Goal: Transaction & Acquisition: Download file/media

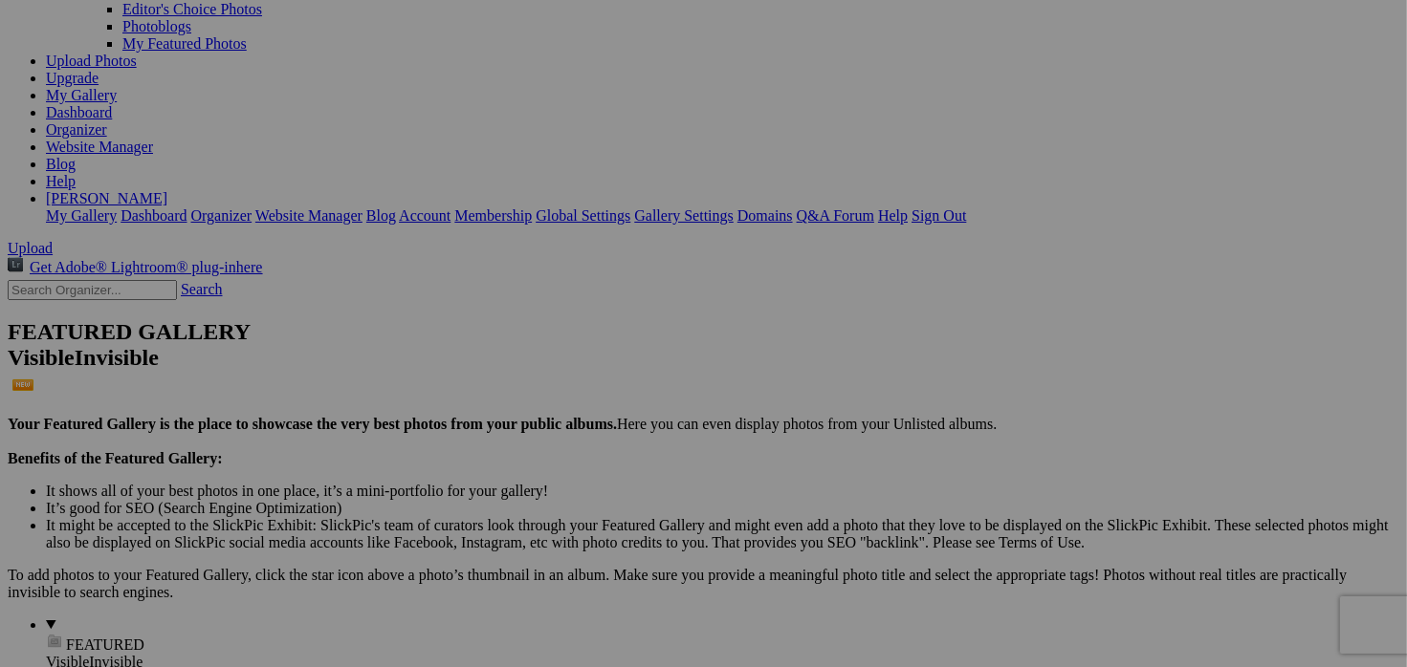
scroll to position [347, 0]
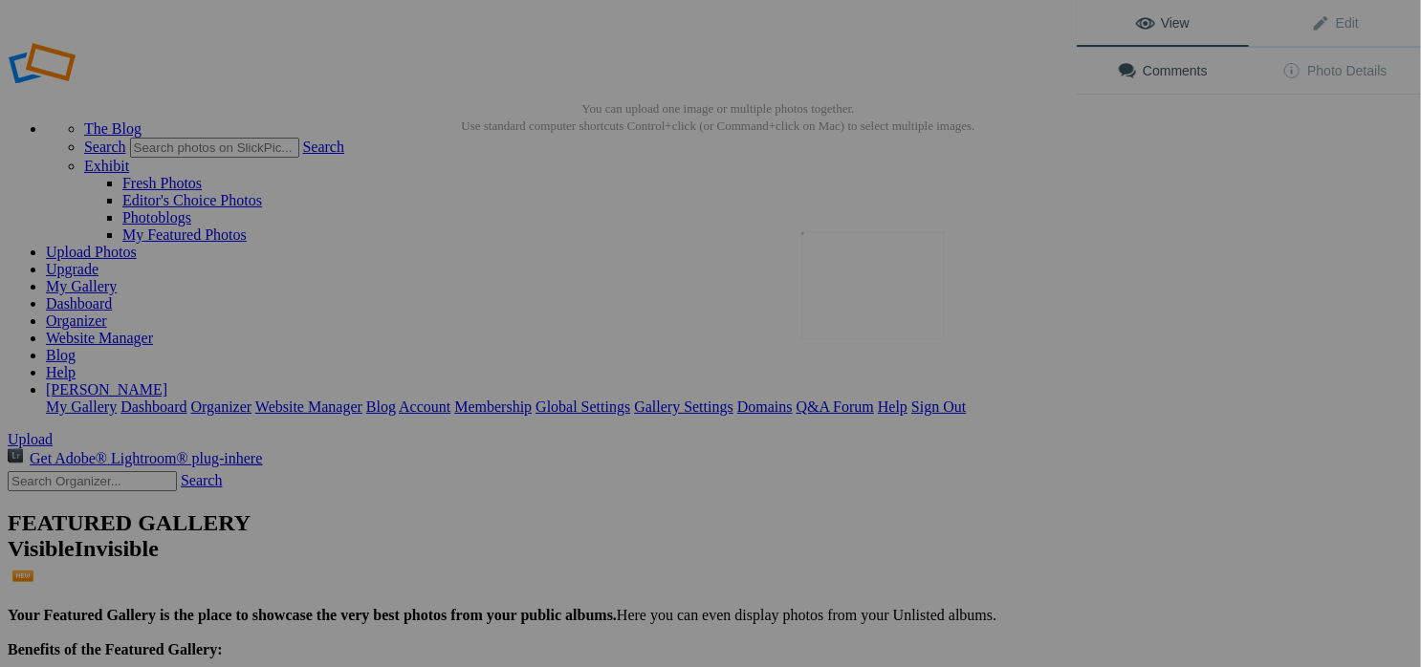
click at [862, 298] on img at bounding box center [872, 285] width 143 height 108
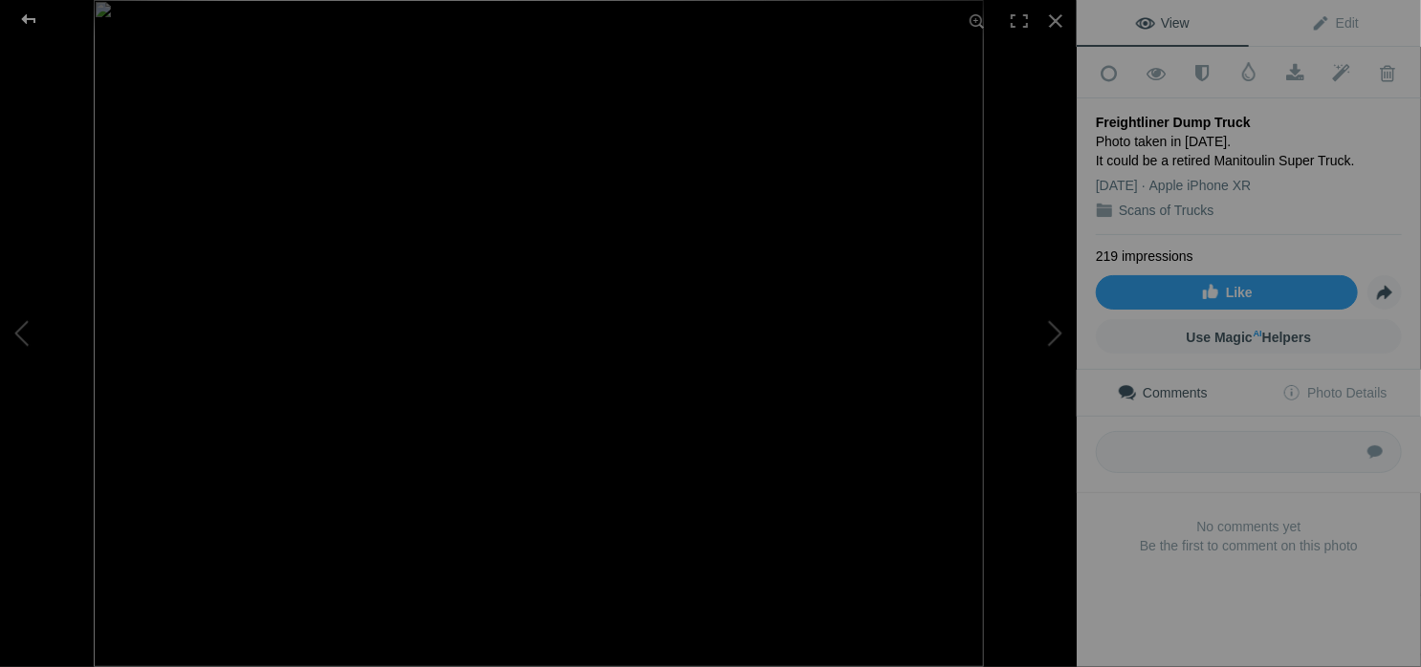
click at [24, 20] on div at bounding box center [28, 19] width 69 height 38
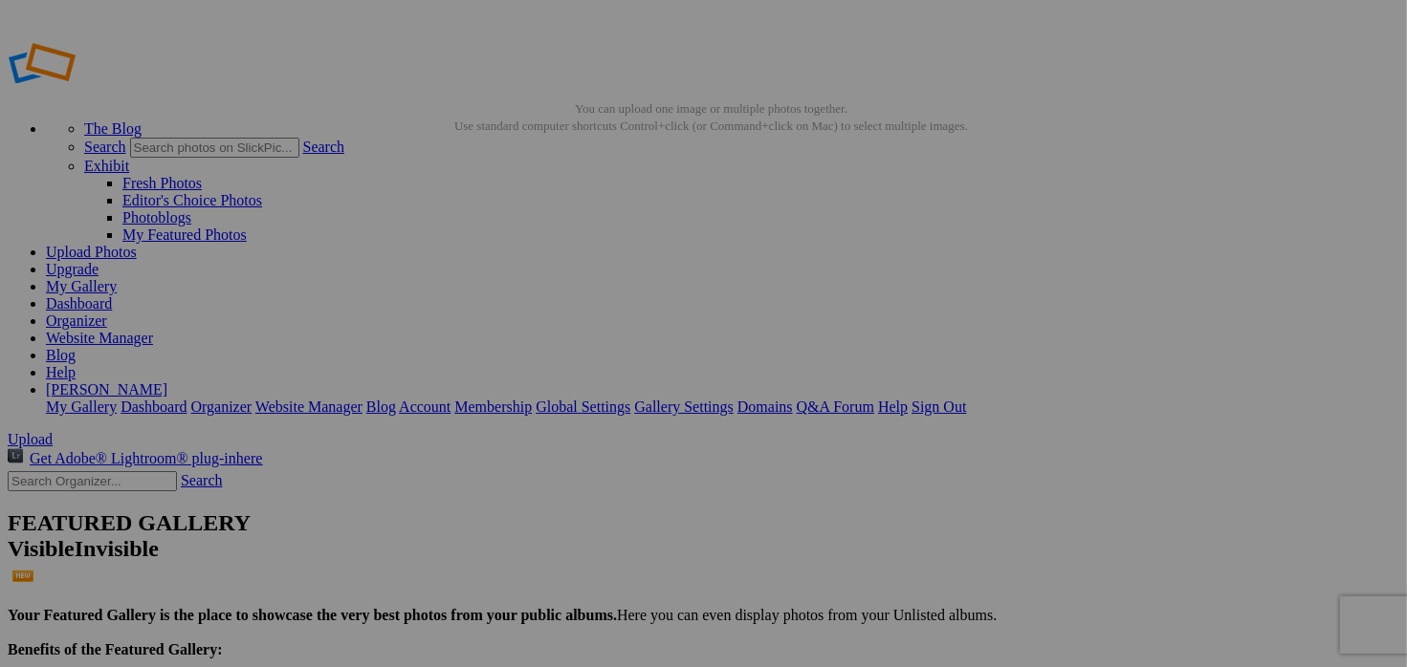
scroll to position [1626, 0]
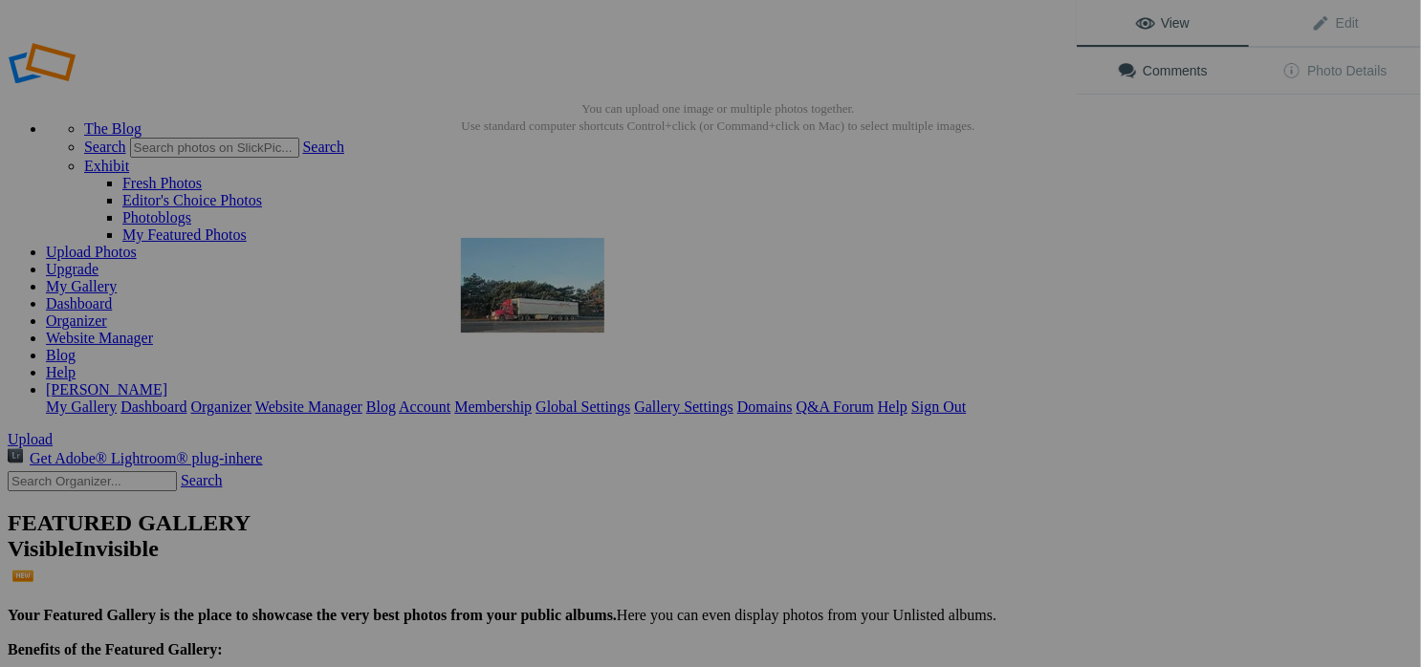
click at [513, 279] on img at bounding box center [532, 285] width 143 height 95
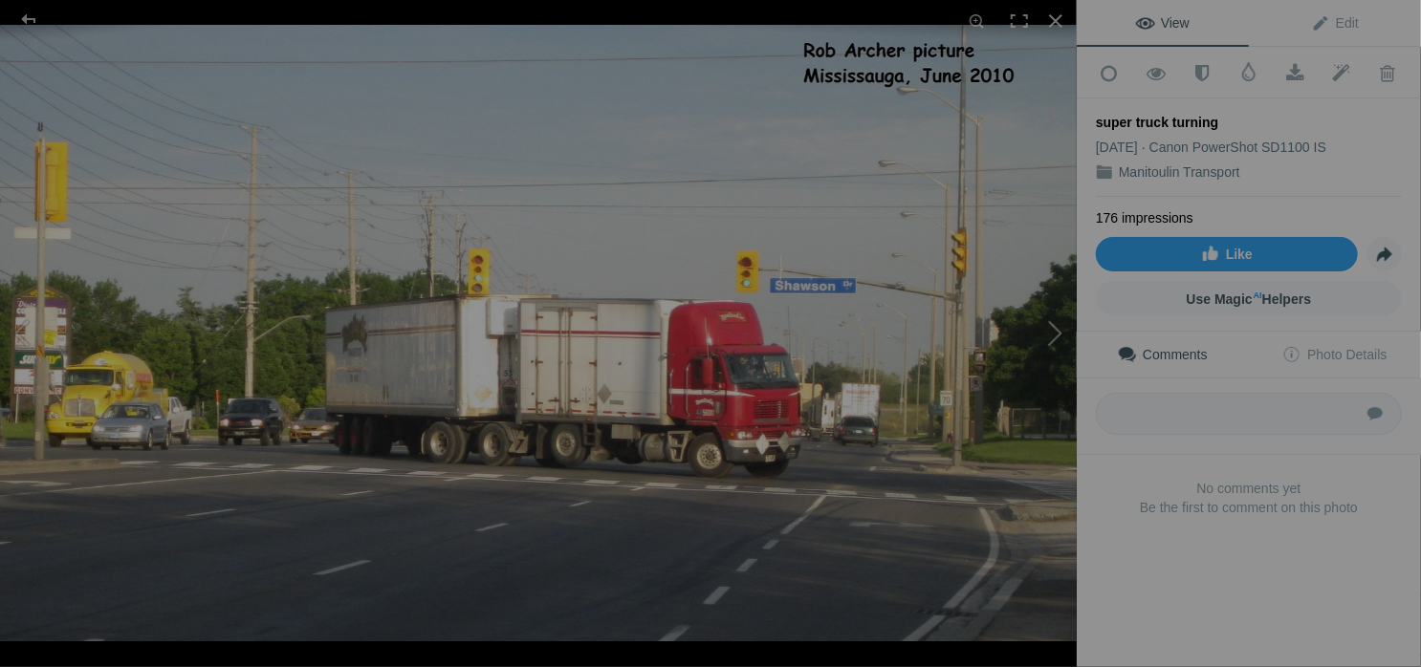
click at [1059, 344] on button at bounding box center [1004, 333] width 143 height 240
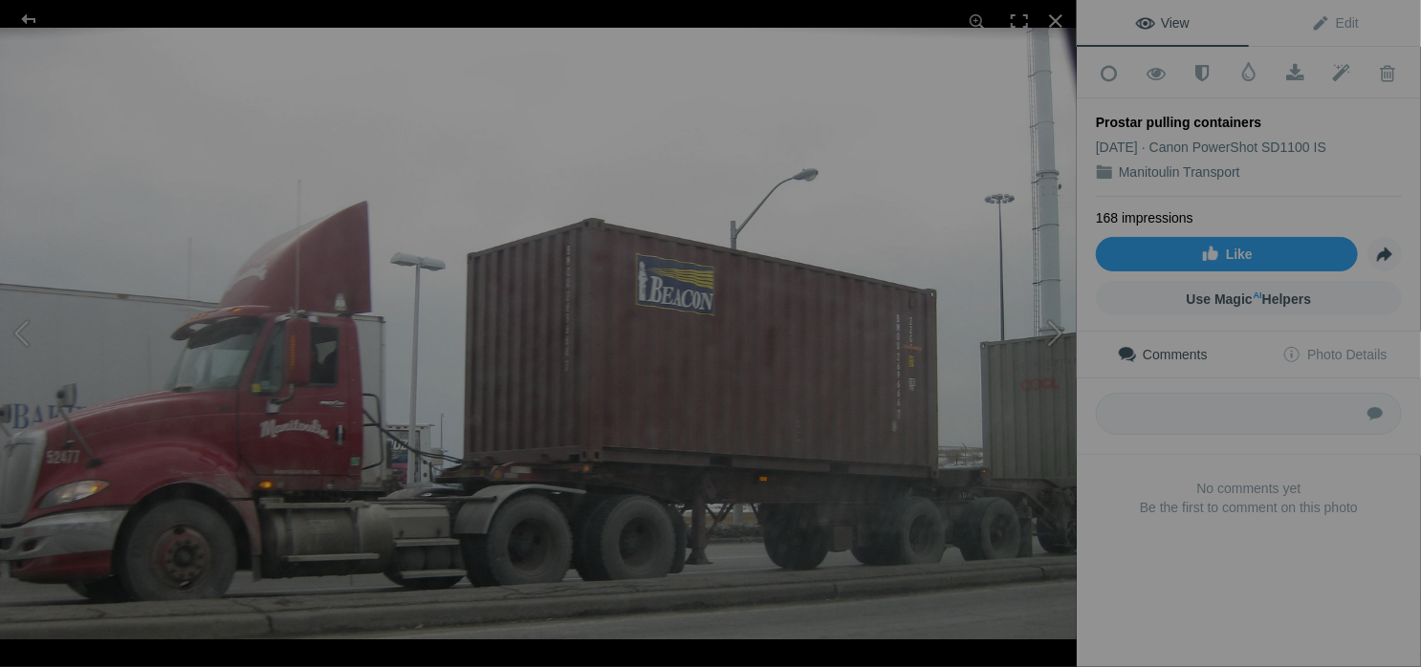
click at [1059, 344] on button at bounding box center [1004, 333] width 143 height 240
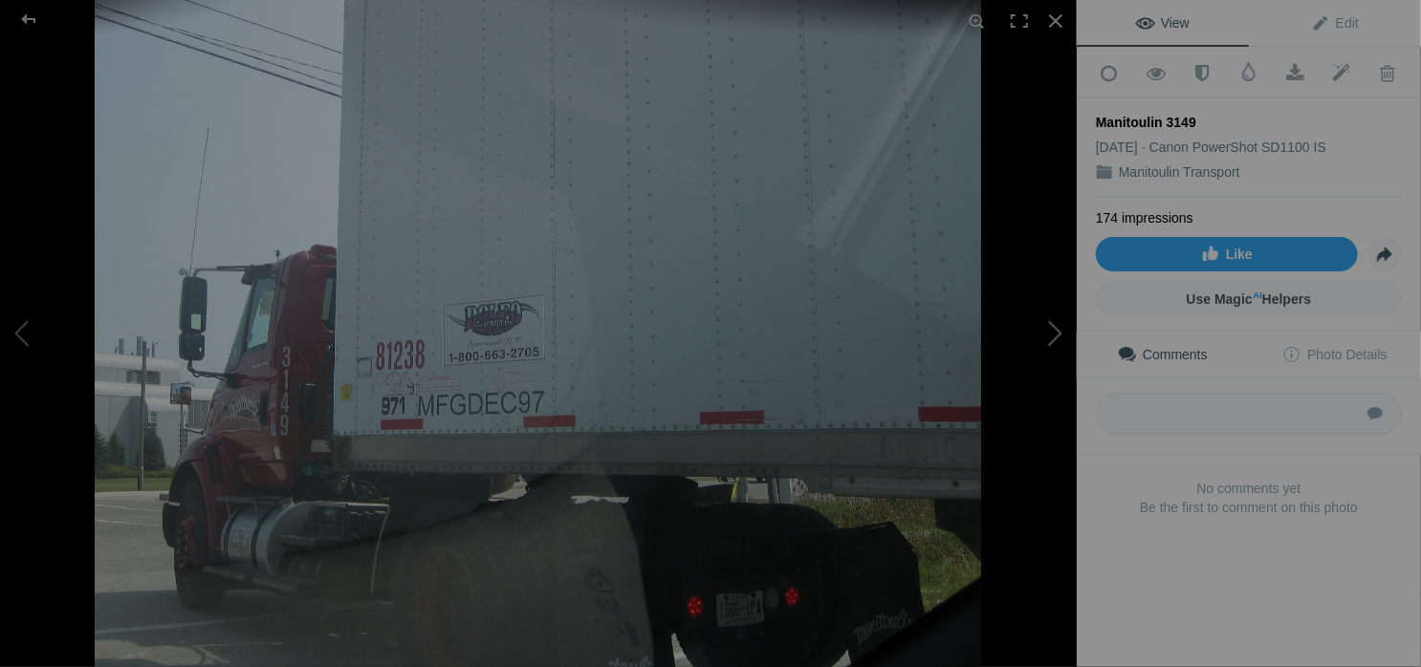
click at [1059, 344] on button at bounding box center [1004, 333] width 143 height 240
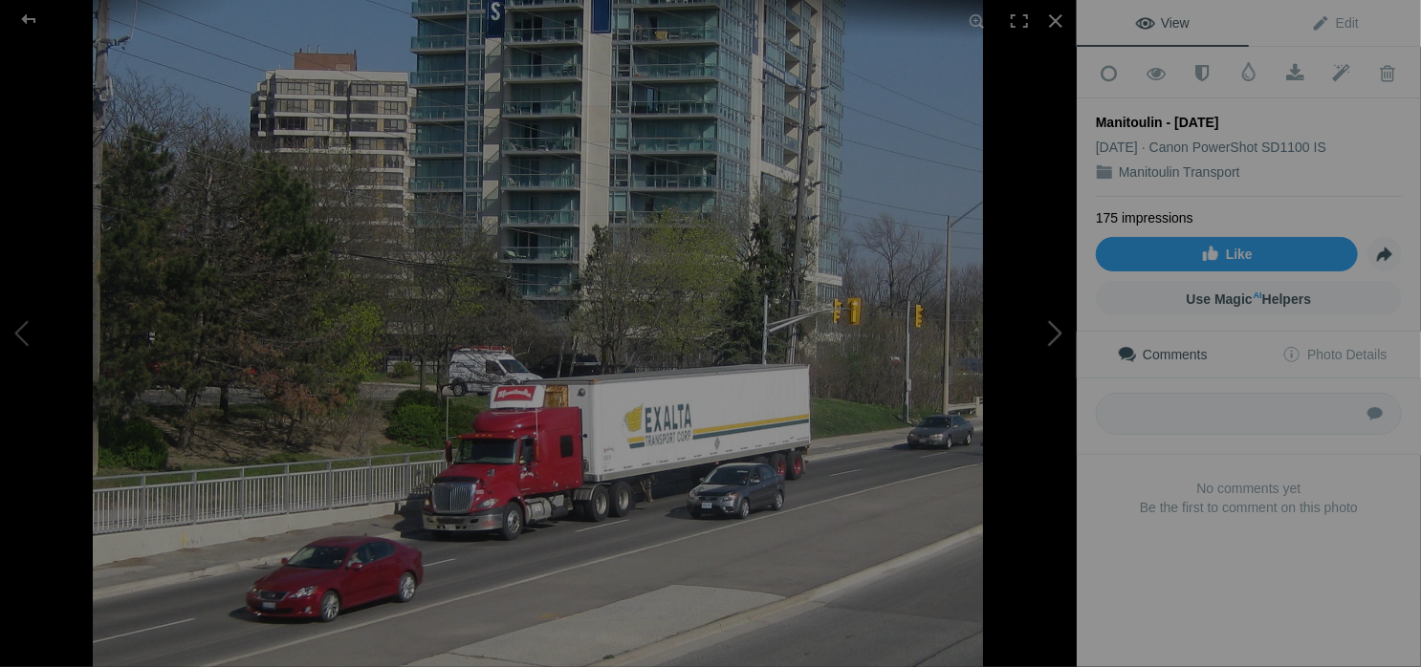
click at [1059, 344] on button at bounding box center [1004, 333] width 143 height 240
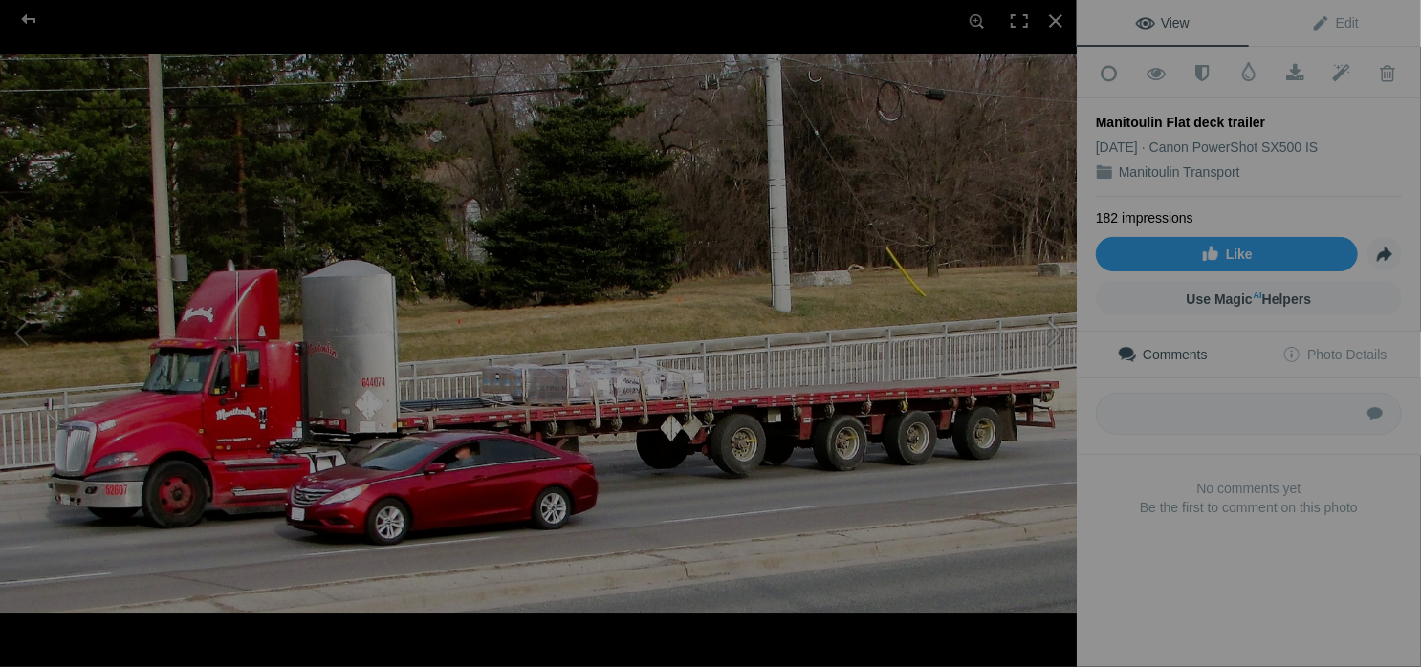
click at [1059, 344] on button at bounding box center [1004, 333] width 143 height 240
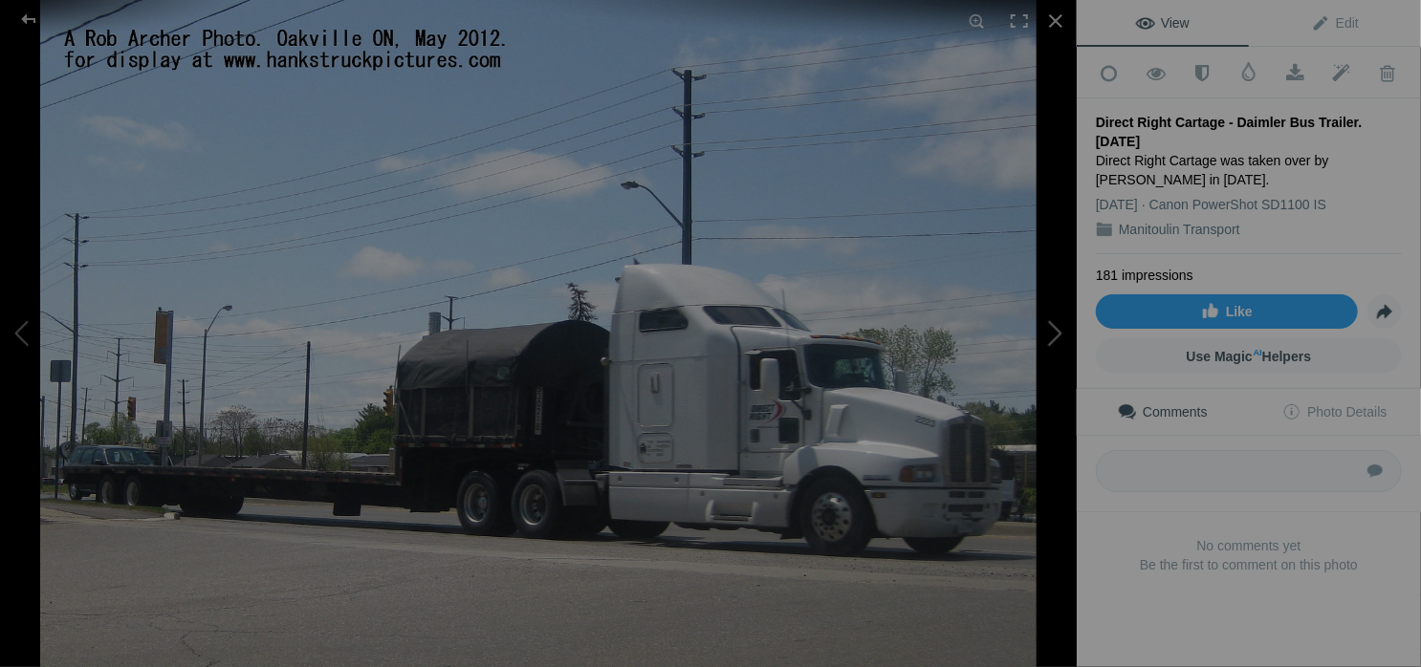
click at [1059, 344] on button at bounding box center [1004, 333] width 143 height 240
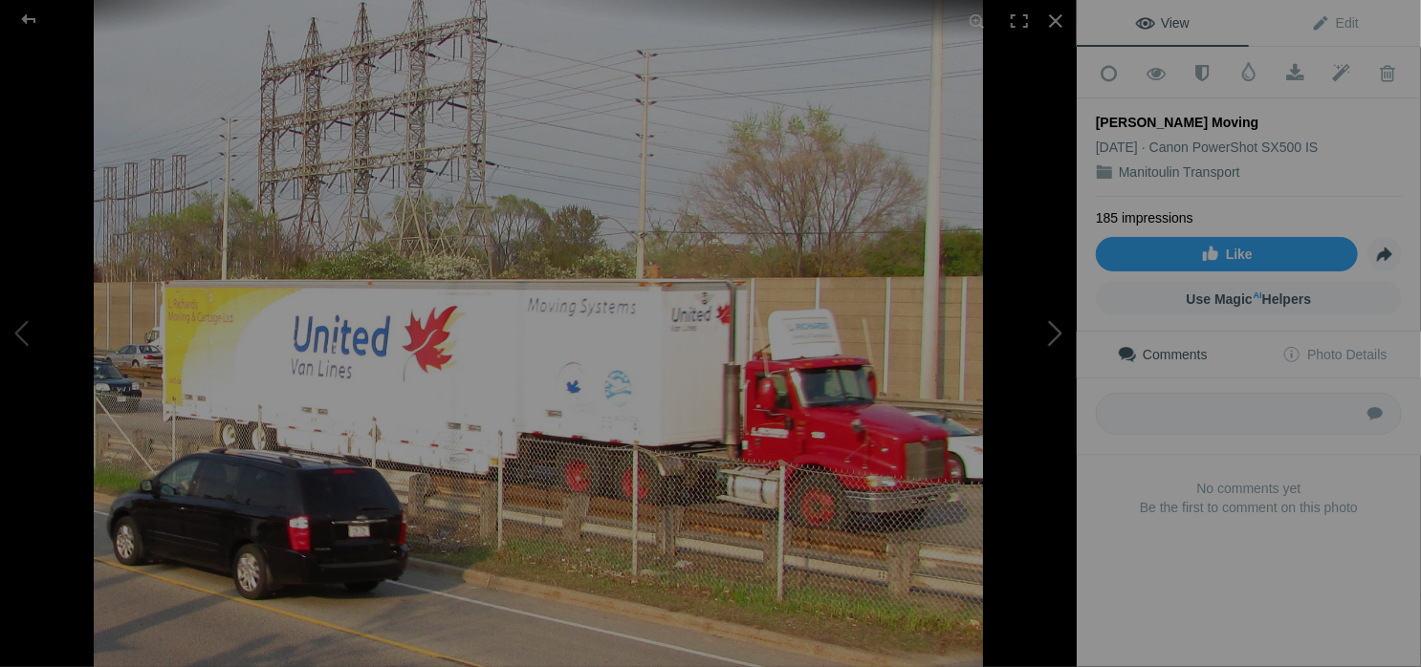
click at [1059, 344] on button at bounding box center [1004, 333] width 143 height 240
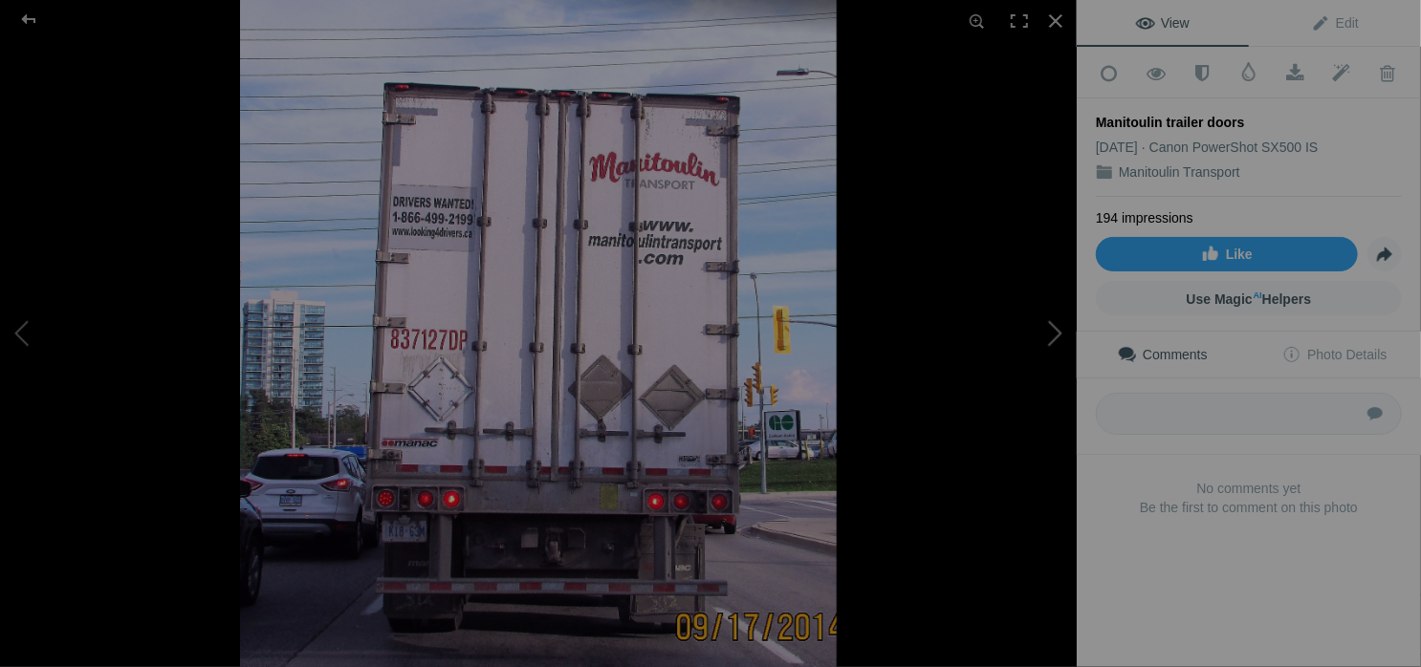
click at [1059, 344] on button at bounding box center [1004, 333] width 143 height 240
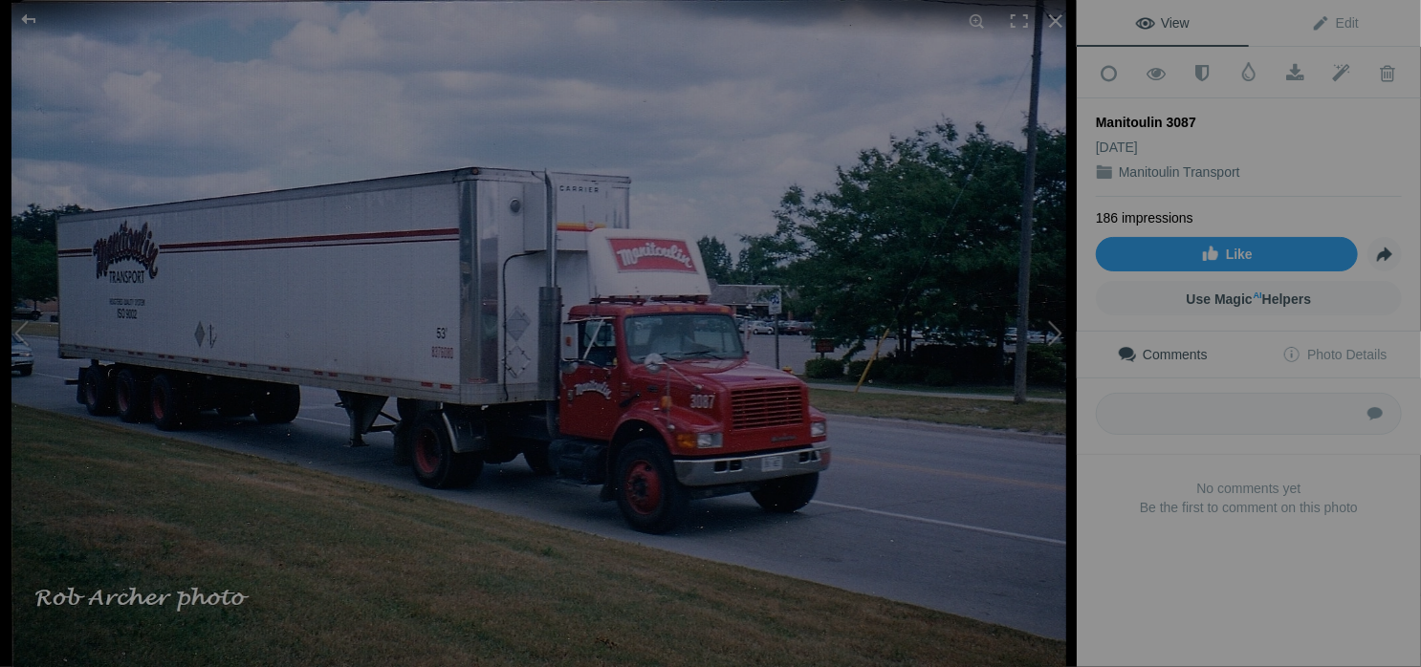
click at [1059, 344] on button at bounding box center [1004, 333] width 143 height 240
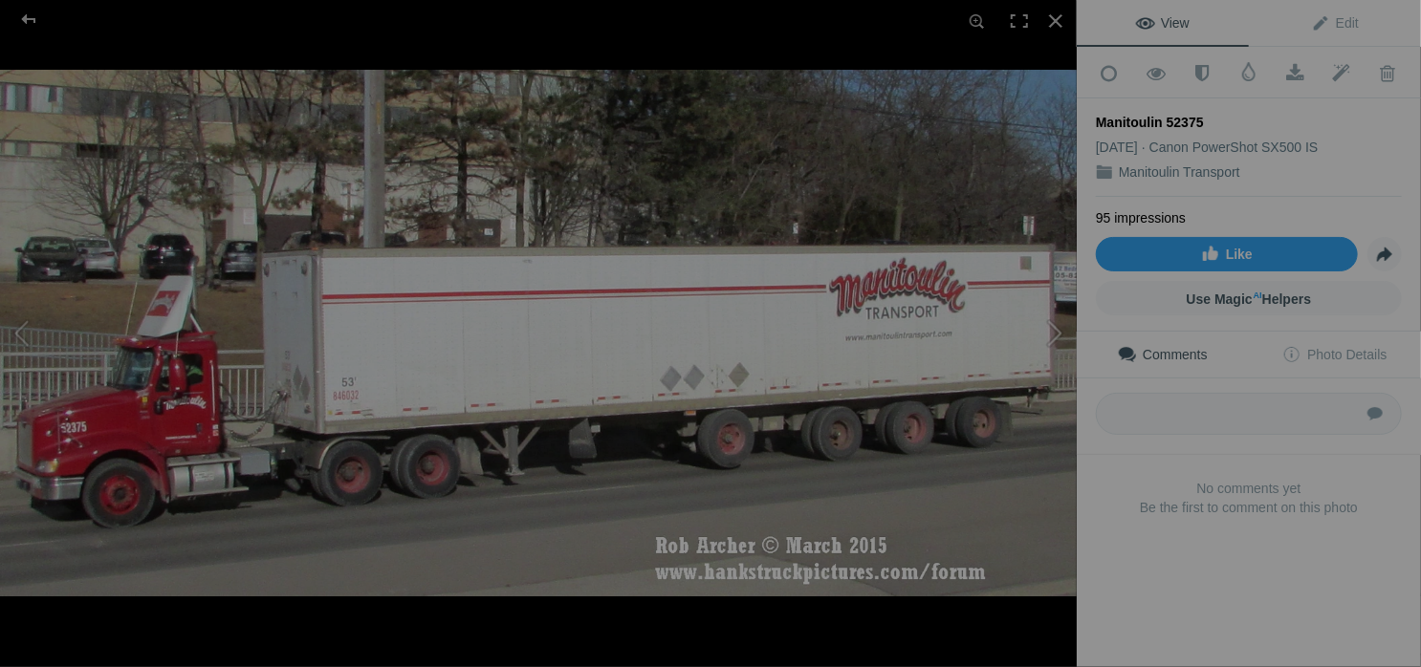
click at [1059, 344] on button at bounding box center [1004, 333] width 143 height 240
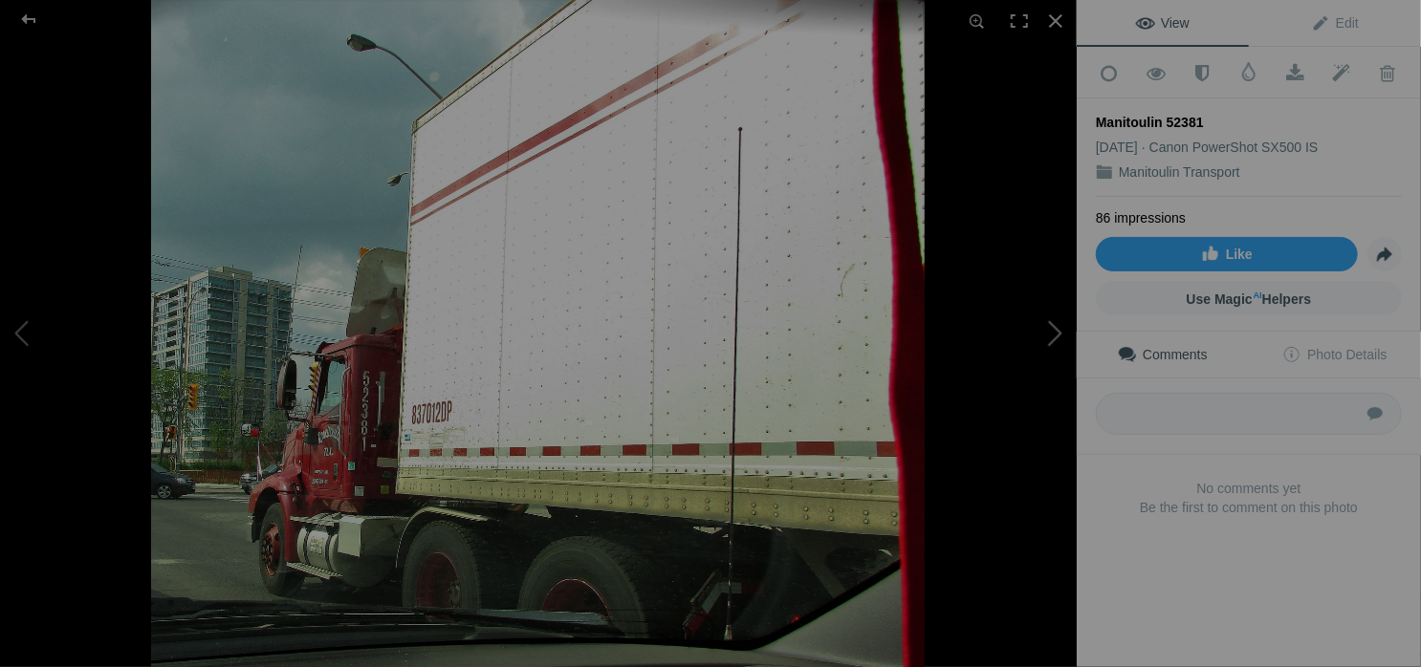
click at [1059, 344] on button at bounding box center [1004, 333] width 143 height 240
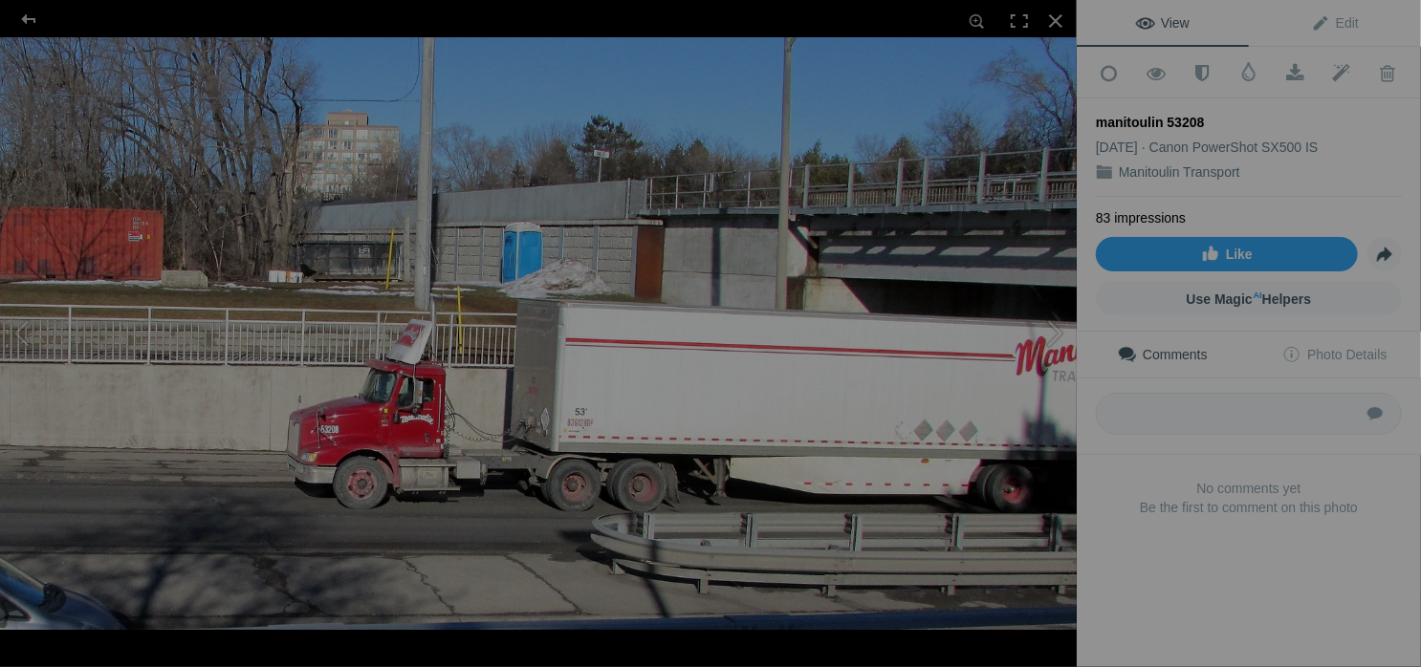
click at [1057, 347] on button at bounding box center [1004, 333] width 143 height 240
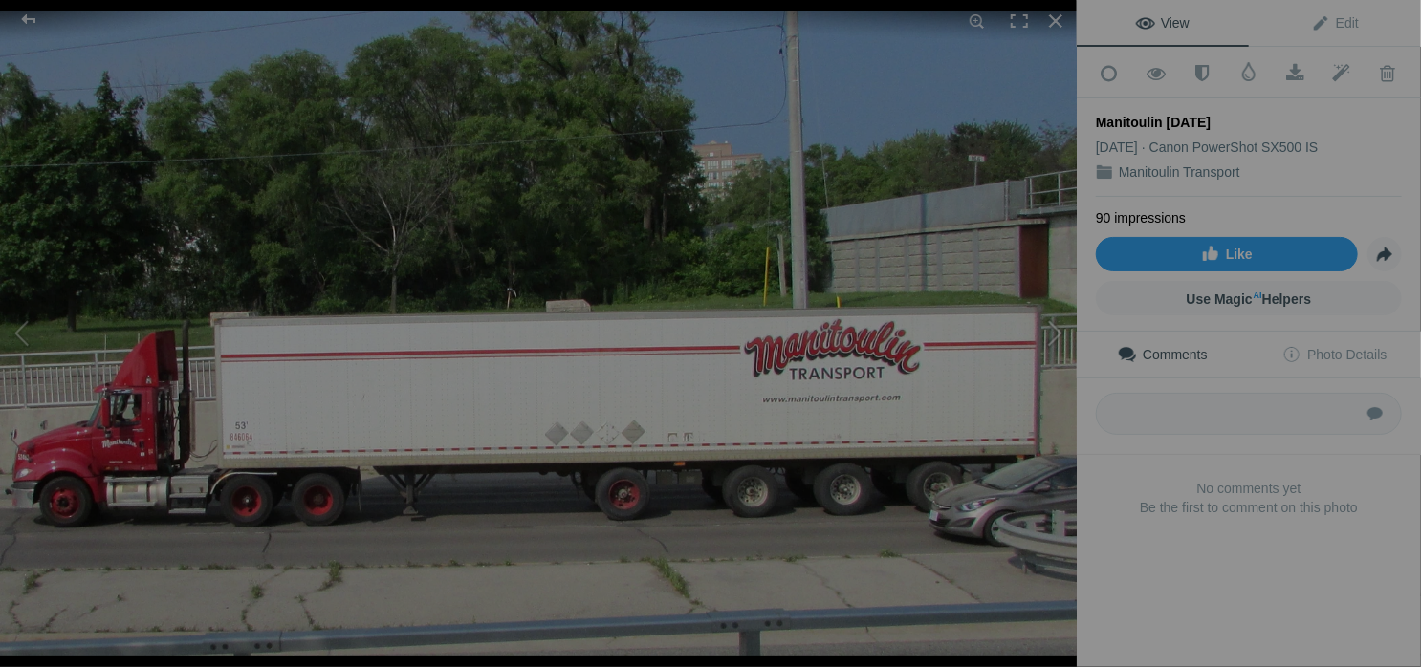
click at [1058, 338] on button at bounding box center [1004, 333] width 143 height 240
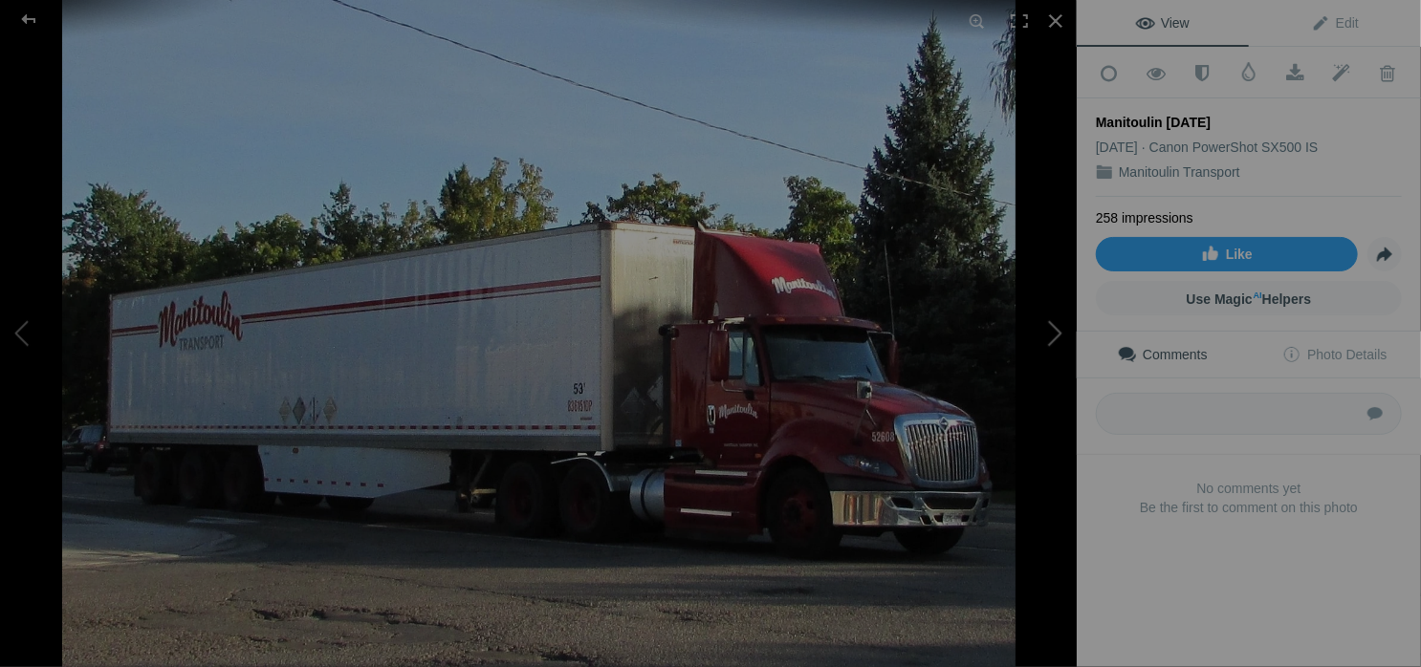
click at [1058, 338] on button at bounding box center [1004, 333] width 143 height 240
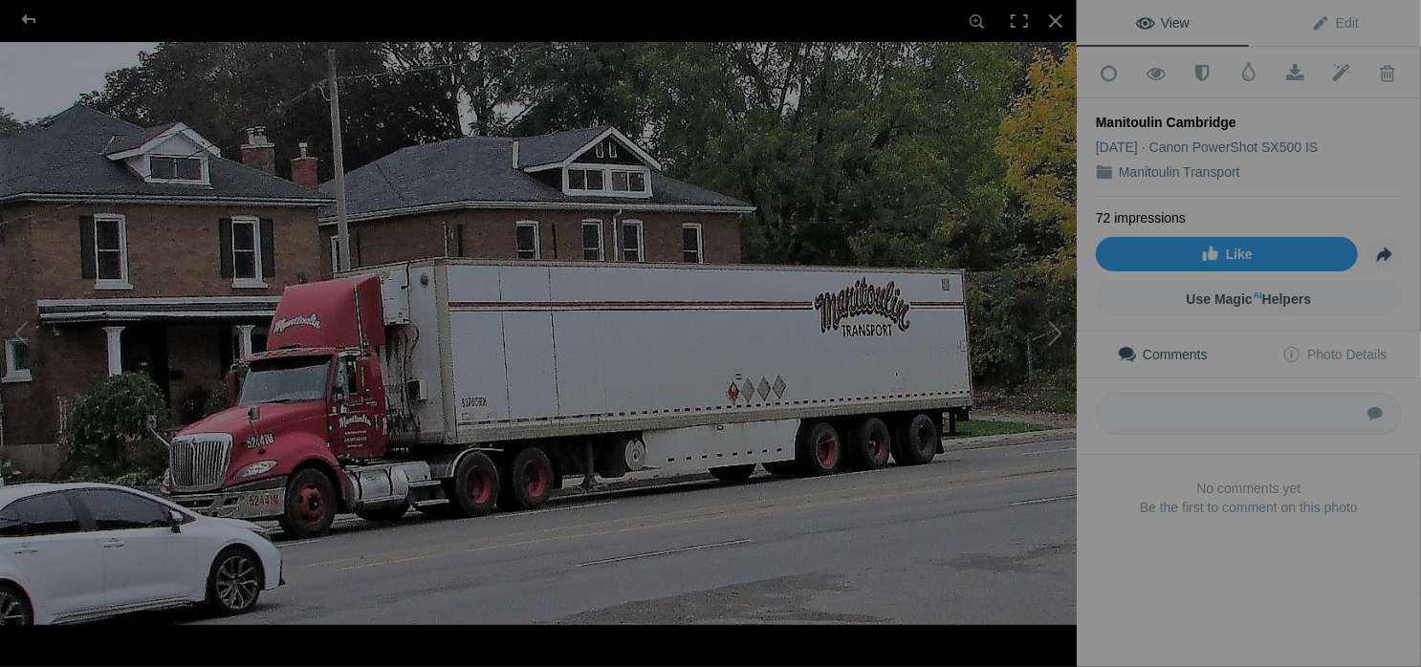
click at [1058, 338] on button at bounding box center [1004, 333] width 143 height 240
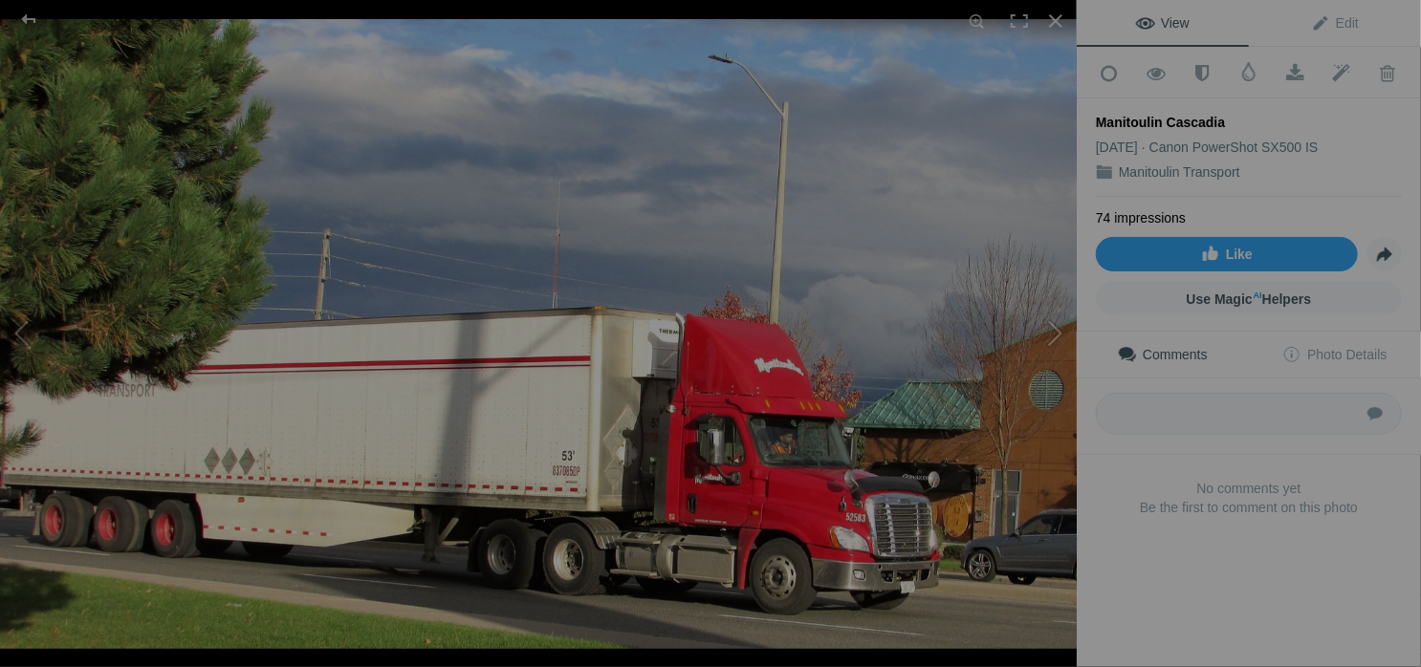
click at [1058, 338] on button at bounding box center [1004, 333] width 143 height 240
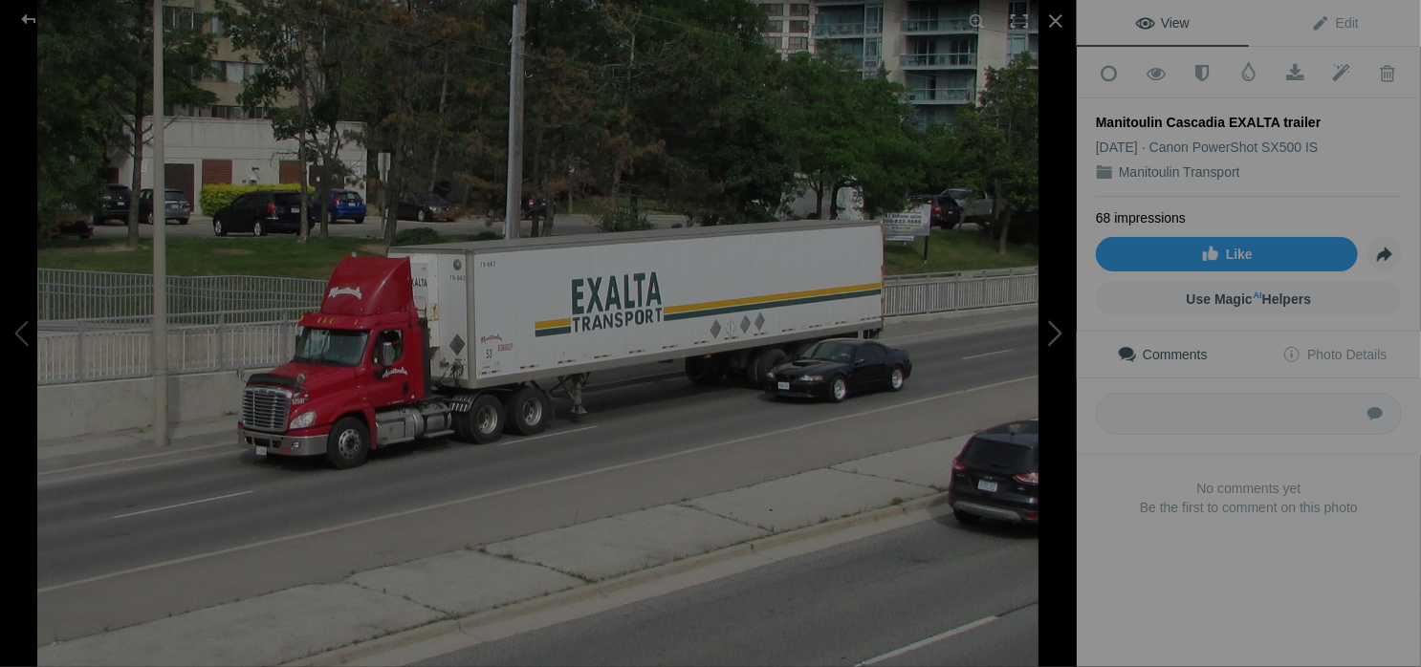
click at [1058, 338] on button at bounding box center [1004, 333] width 143 height 240
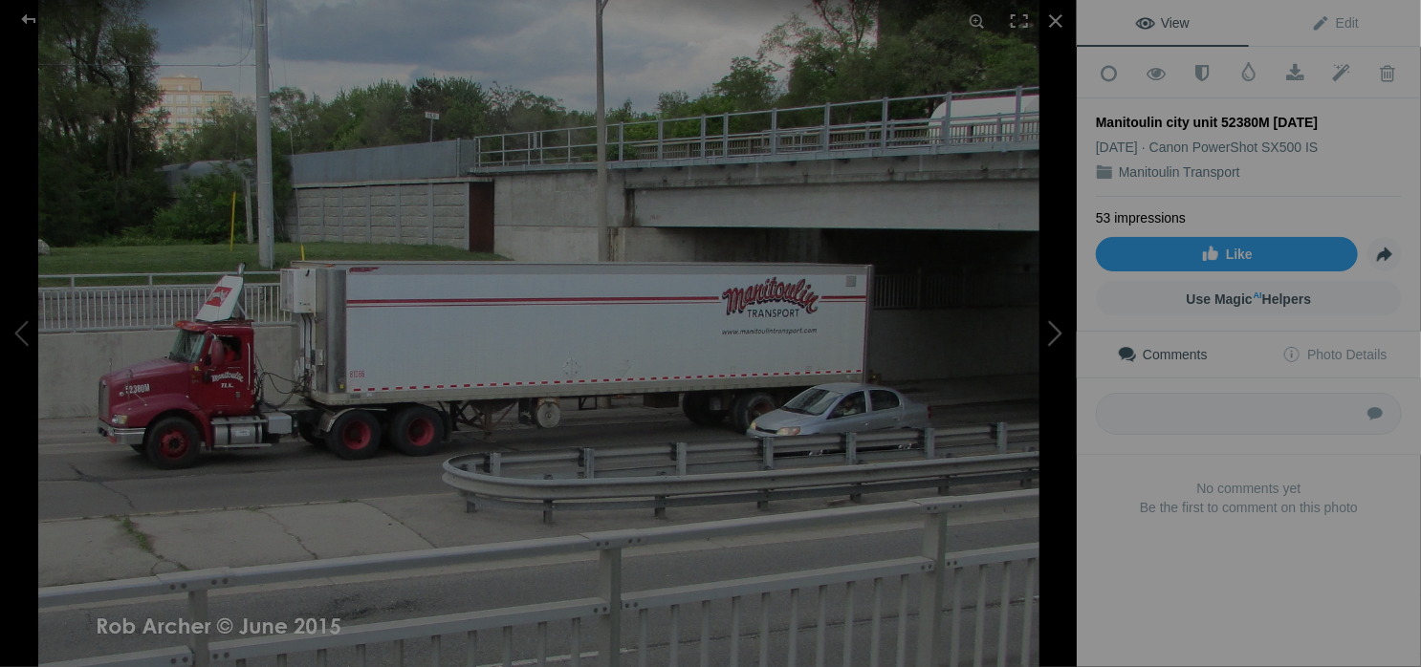
click at [1058, 338] on button at bounding box center [1004, 333] width 143 height 240
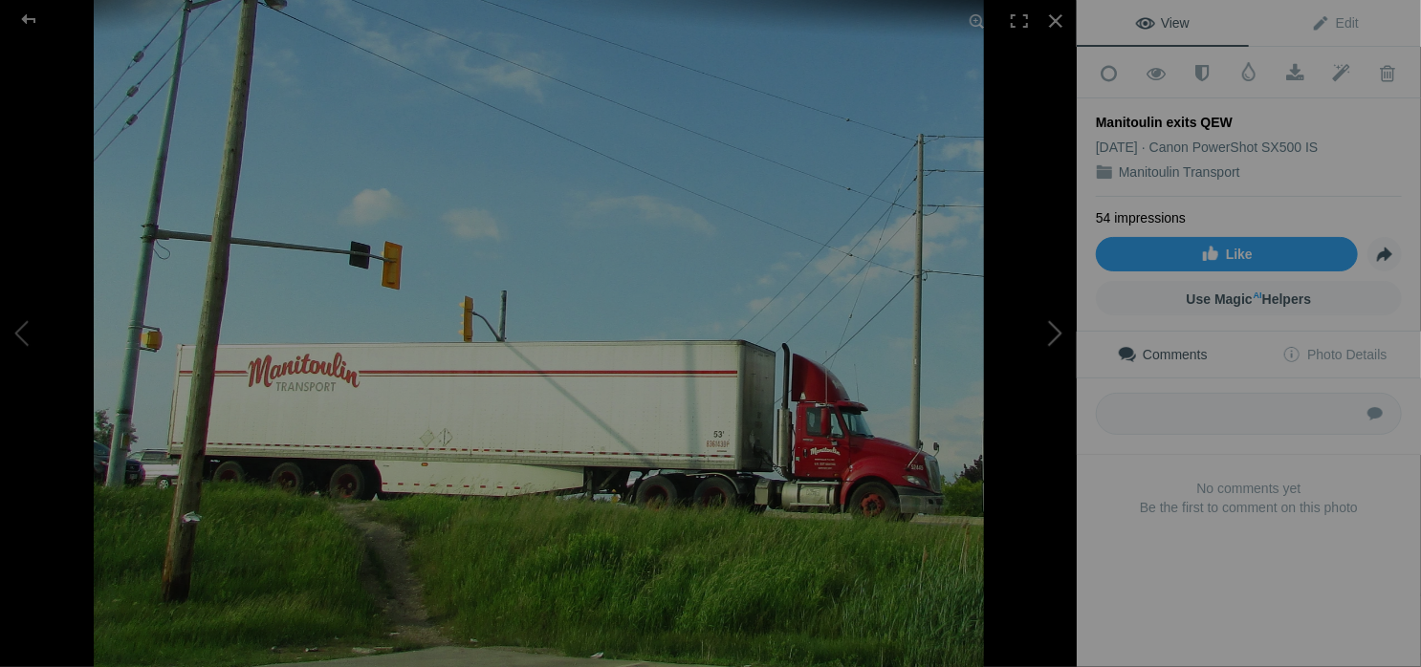
click at [1058, 338] on button at bounding box center [1004, 333] width 143 height 240
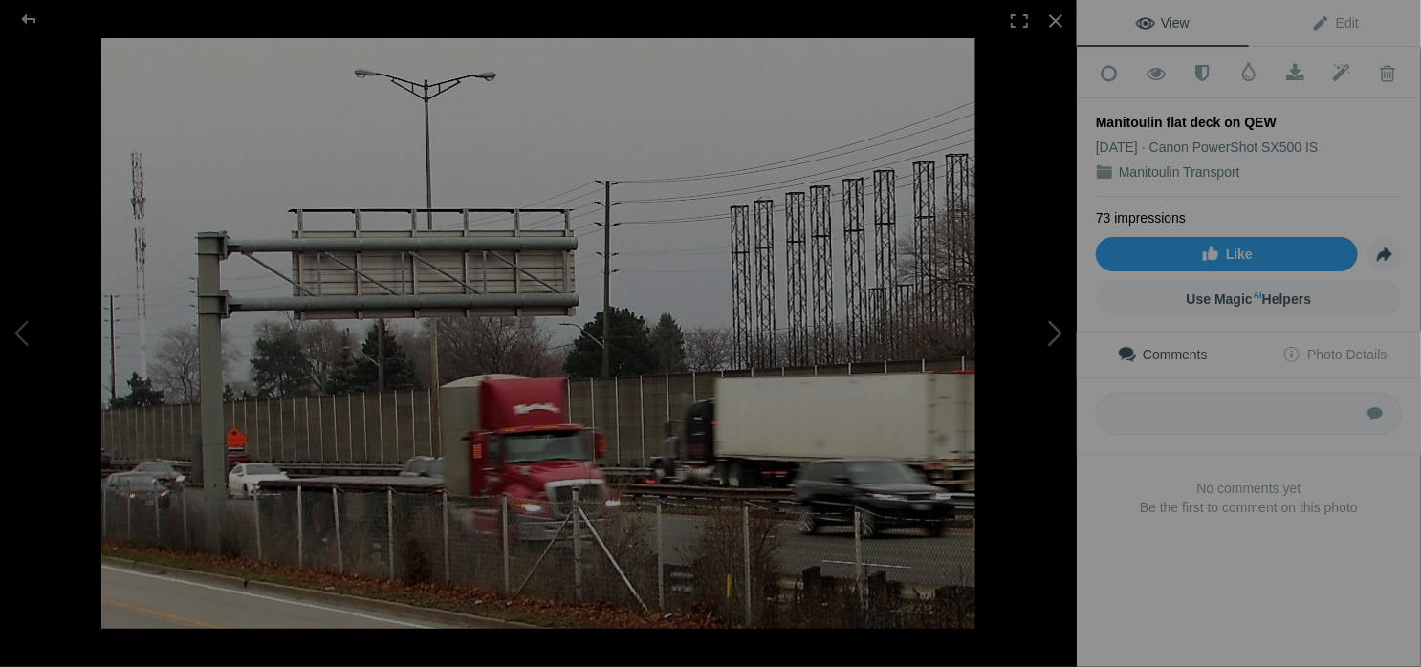
click at [1058, 338] on button at bounding box center [1004, 333] width 143 height 240
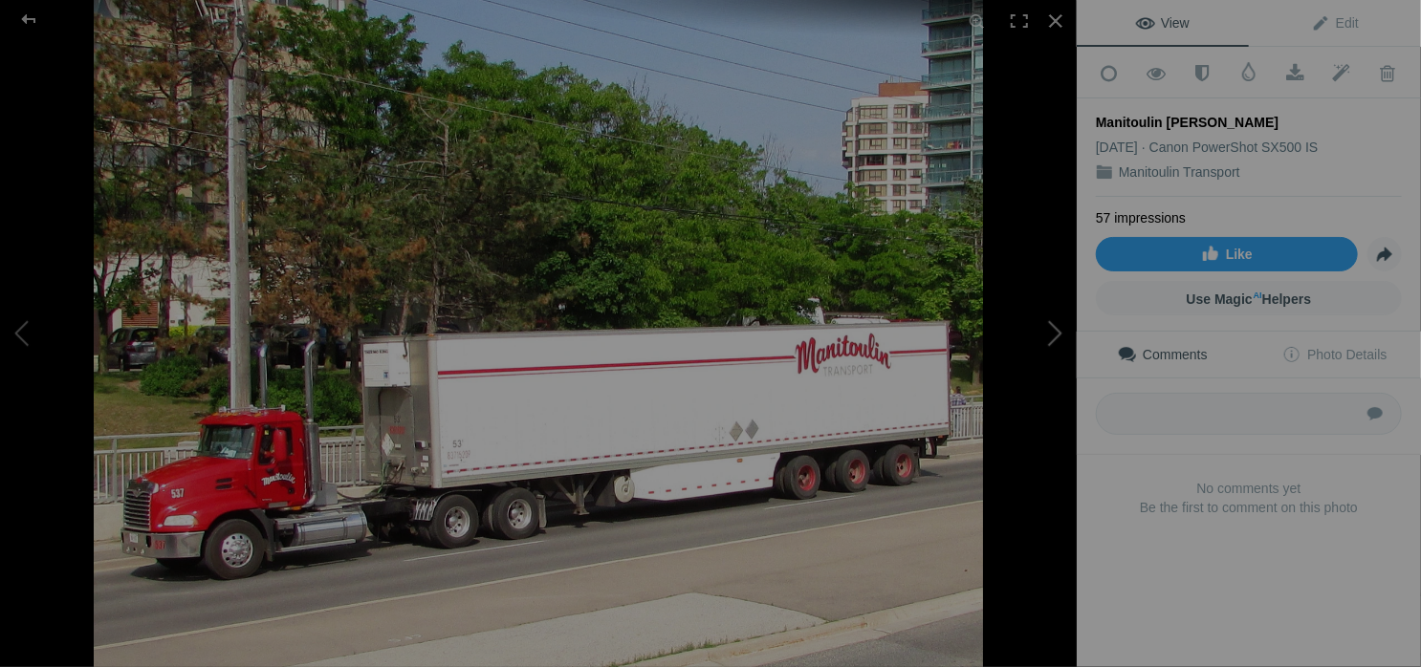
click at [1058, 338] on button at bounding box center [1004, 333] width 143 height 240
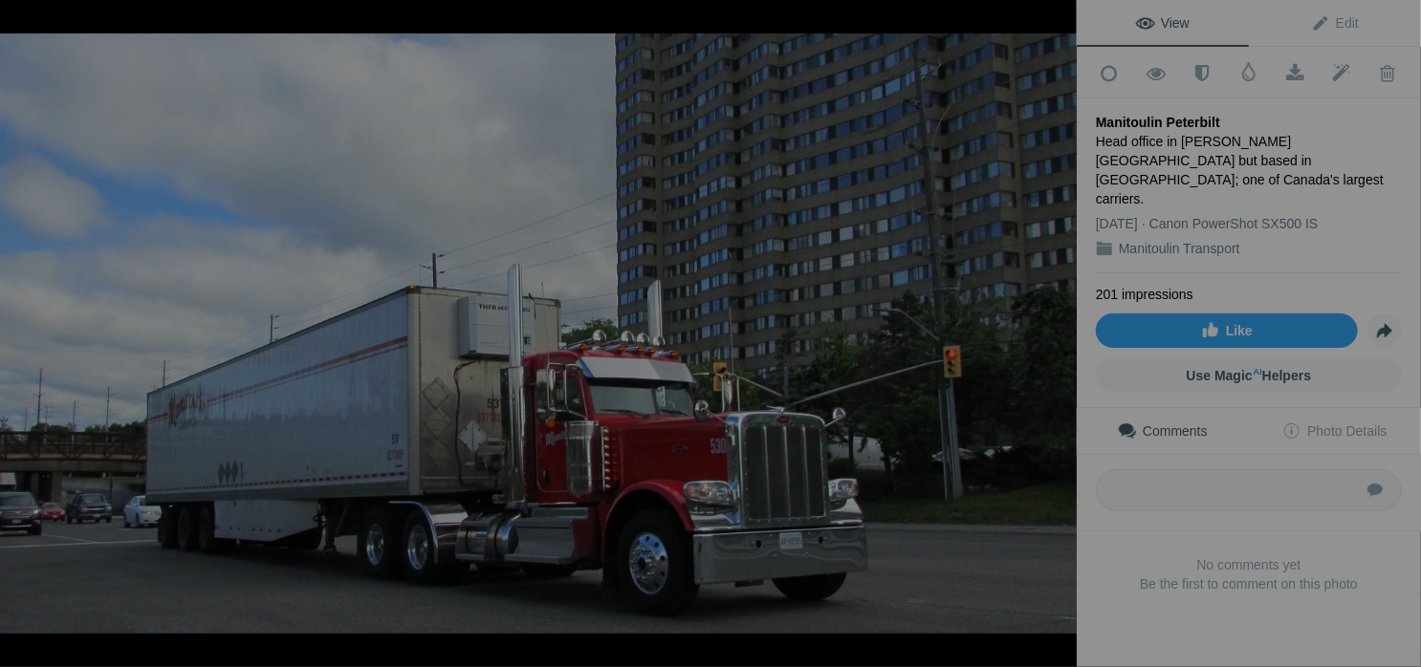
click at [1058, 338] on button at bounding box center [1004, 333] width 143 height 240
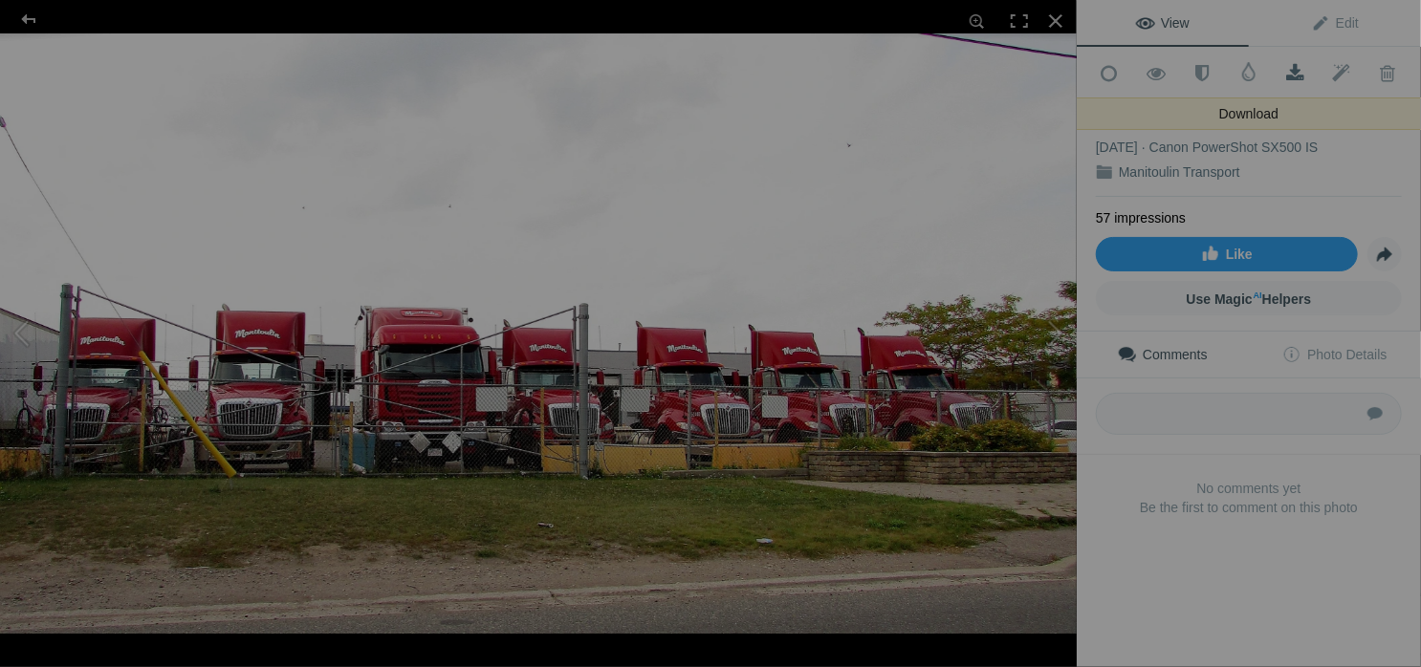
click at [1283, 69] on span at bounding box center [1295, 73] width 47 height 19
